Goal: Task Accomplishment & Management: Manage account settings

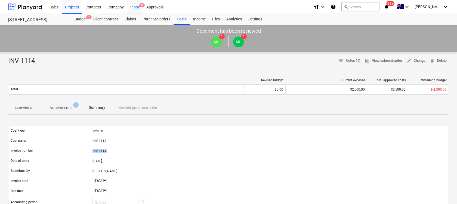
click at [136, 8] on div "Inbox 9+" at bounding box center [135, 7] width 16 height 14
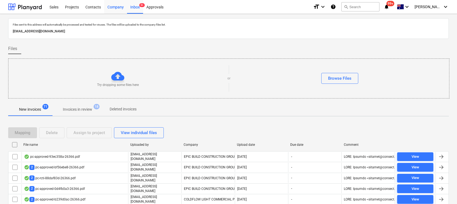
click at [113, 7] on div "Company" at bounding box center [115, 7] width 23 height 14
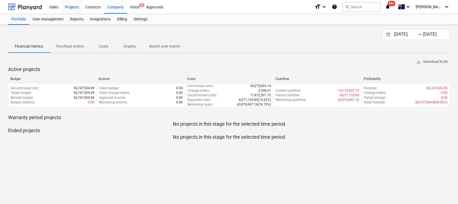
click at [73, 6] on div "Projects" at bounding box center [72, 7] width 20 height 14
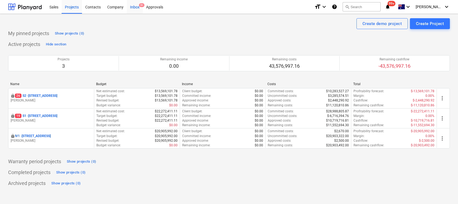
click at [140, 9] on div "Inbox 9+" at bounding box center [135, 7] width 16 height 14
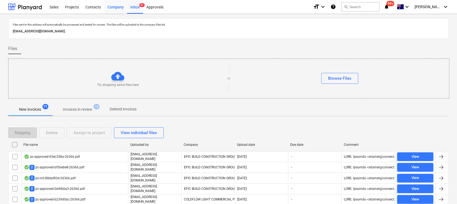
click at [115, 6] on div "Company" at bounding box center [115, 7] width 23 height 14
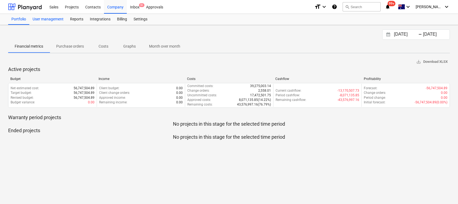
click at [59, 20] on div "User management" at bounding box center [48, 19] width 38 height 11
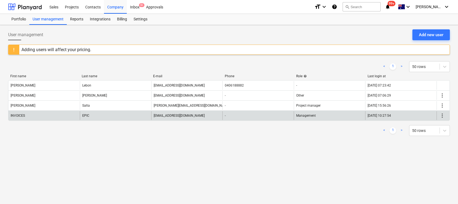
click at [441, 117] on span "more_vert" at bounding box center [442, 115] width 7 height 7
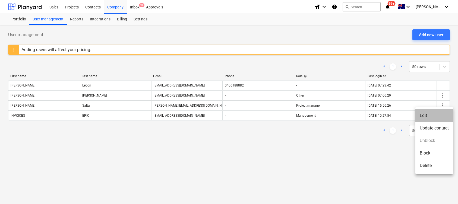
click at [432, 117] on li "Edit" at bounding box center [435, 115] width 38 height 13
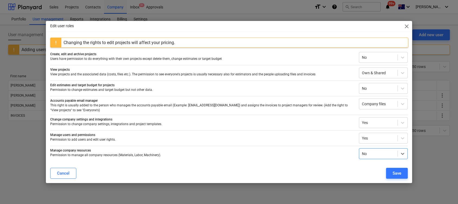
click at [346, 140] on p "Permission to add users and edit user rights." at bounding box center [202, 139] width 305 height 5
click at [385, 138] on div at bounding box center [378, 137] width 33 height 5
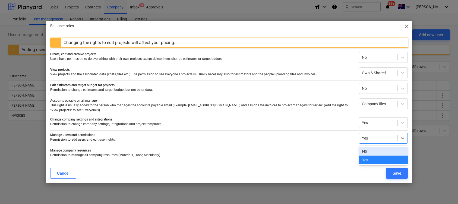
click at [373, 152] on div "No" at bounding box center [383, 151] width 49 height 9
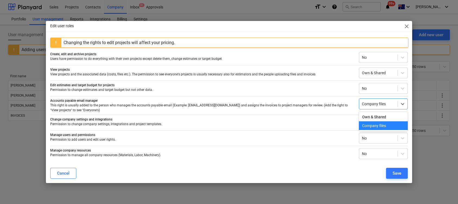
click at [371, 104] on div at bounding box center [378, 103] width 33 height 5
click at [352, 104] on p "This right is usually added to the person who manages the accounts payable emai…" at bounding box center [202, 107] width 305 height 9
click at [398, 171] on div "Save" at bounding box center [397, 173] width 9 height 7
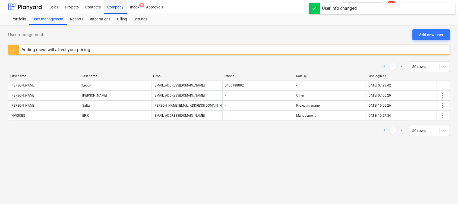
click at [120, 7] on div "Company" at bounding box center [115, 7] width 23 height 14
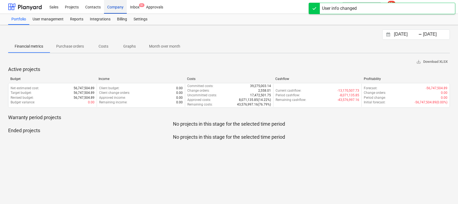
click at [116, 7] on div "Company" at bounding box center [115, 7] width 23 height 14
click at [133, 8] on div "Inbox 9+" at bounding box center [135, 7] width 16 height 14
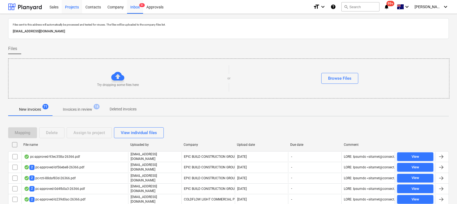
click at [75, 6] on div "Projects" at bounding box center [72, 7] width 20 height 14
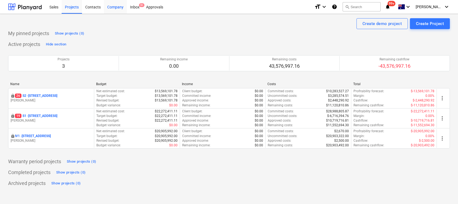
click at [114, 7] on div "Company" at bounding box center [115, 7] width 23 height 14
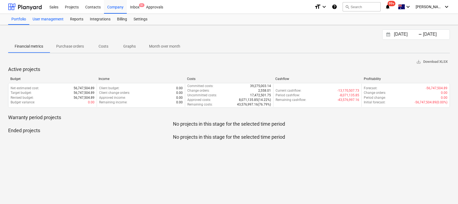
click at [57, 22] on div "User management" at bounding box center [48, 19] width 38 height 11
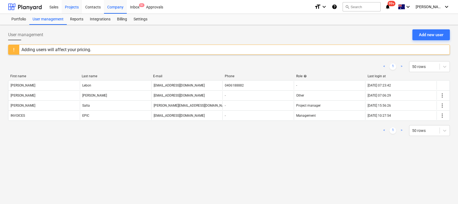
click at [75, 9] on div "Projects" at bounding box center [72, 7] width 20 height 14
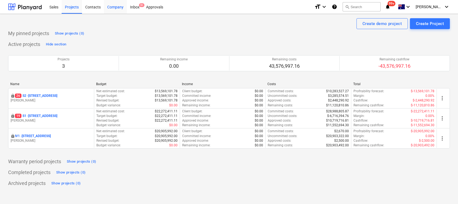
click at [119, 10] on div "Company" at bounding box center [115, 7] width 23 height 14
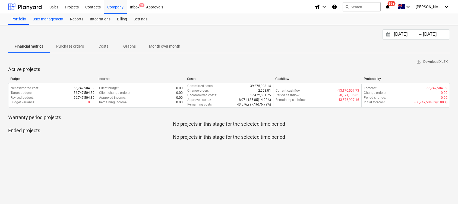
click at [55, 20] on div "User management" at bounding box center [48, 19] width 38 height 11
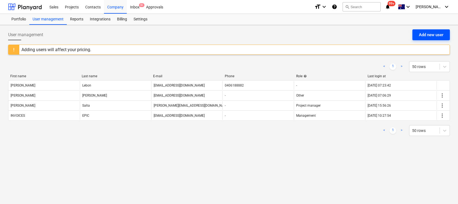
click at [423, 37] on div "Add new user" at bounding box center [431, 34] width 24 height 7
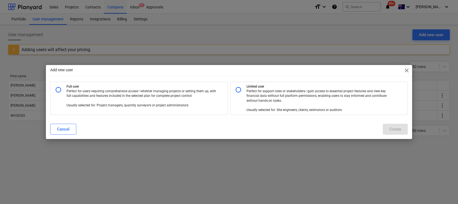
click at [407, 69] on span "close" at bounding box center [407, 70] width 7 height 7
